Goal: Find specific page/section: Find specific page/section

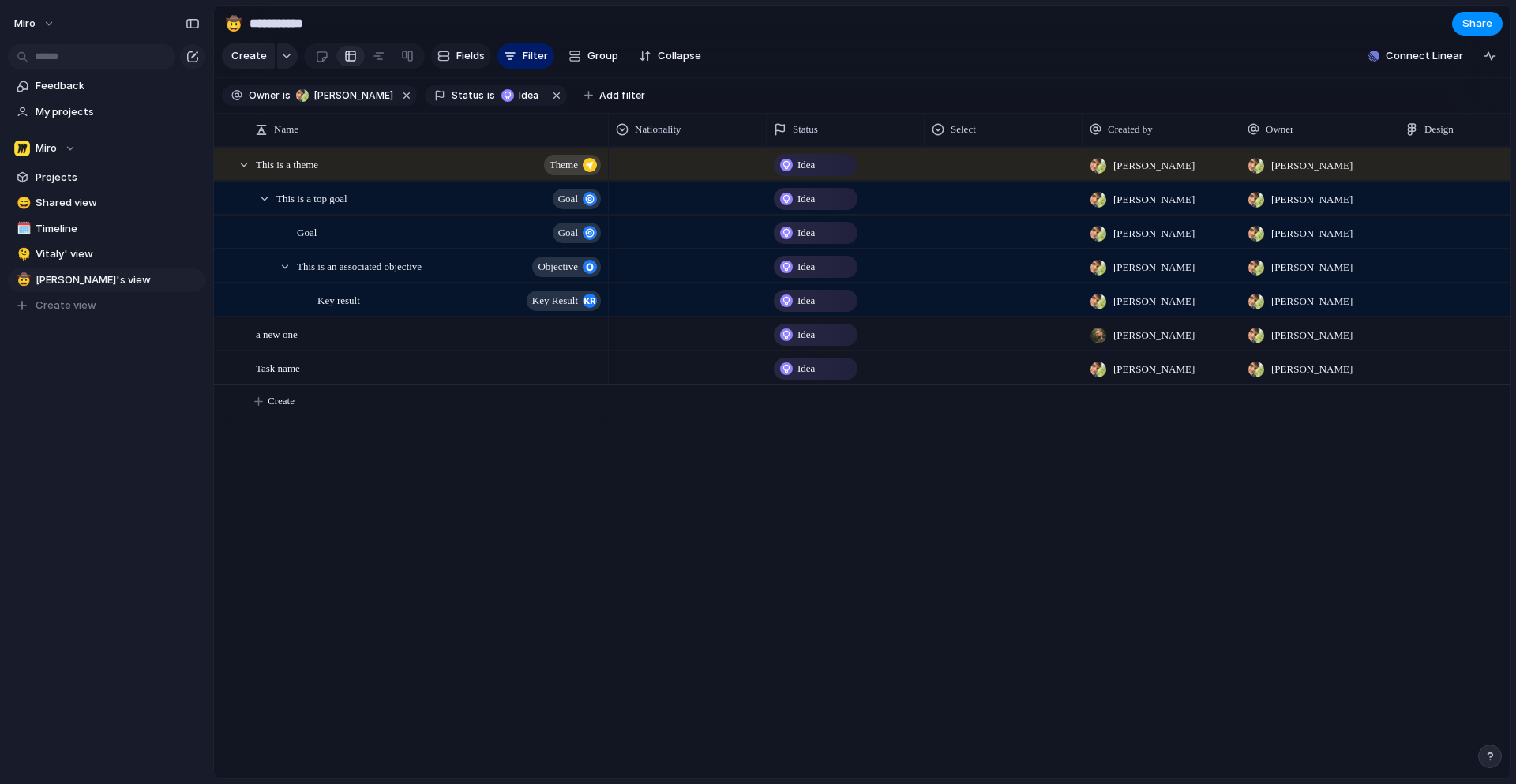
click at [452, 59] on button "Fields" at bounding box center [462, 56] width 60 height 25
